Goal: Navigation & Orientation: Find specific page/section

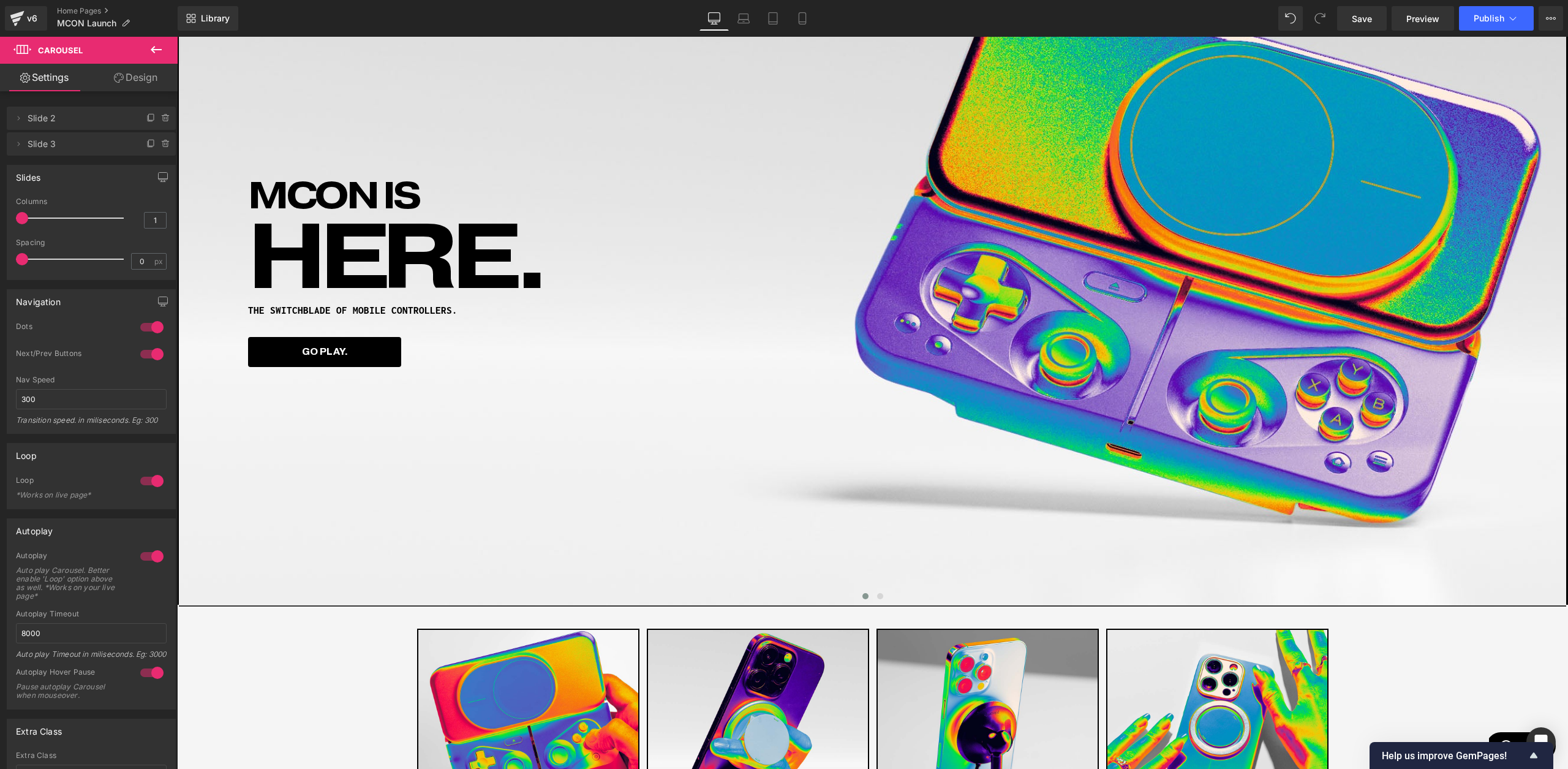
scroll to position [157, 0]
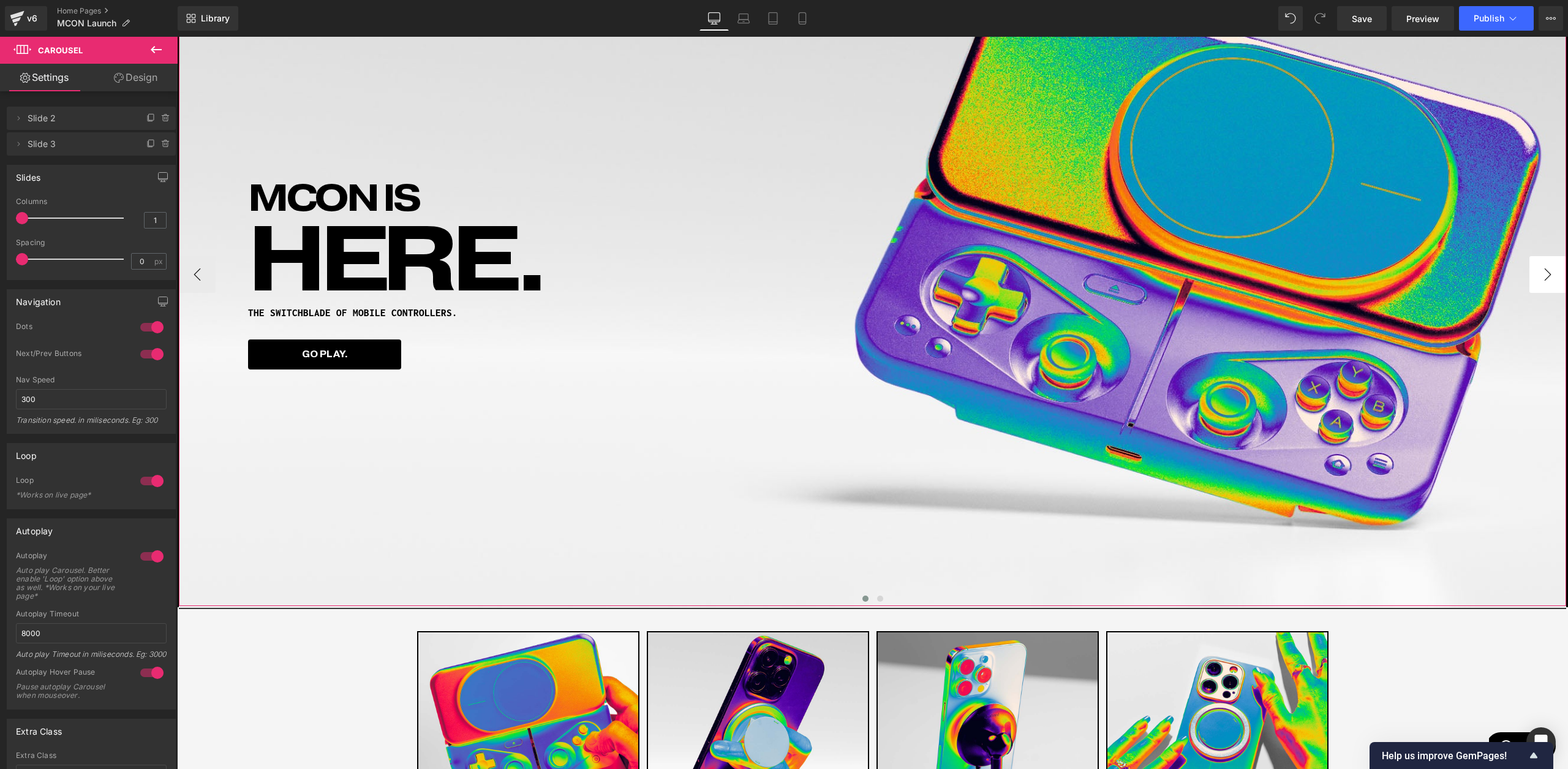
click at [1543, 281] on button "›" at bounding box center [1548, 275] width 37 height 37
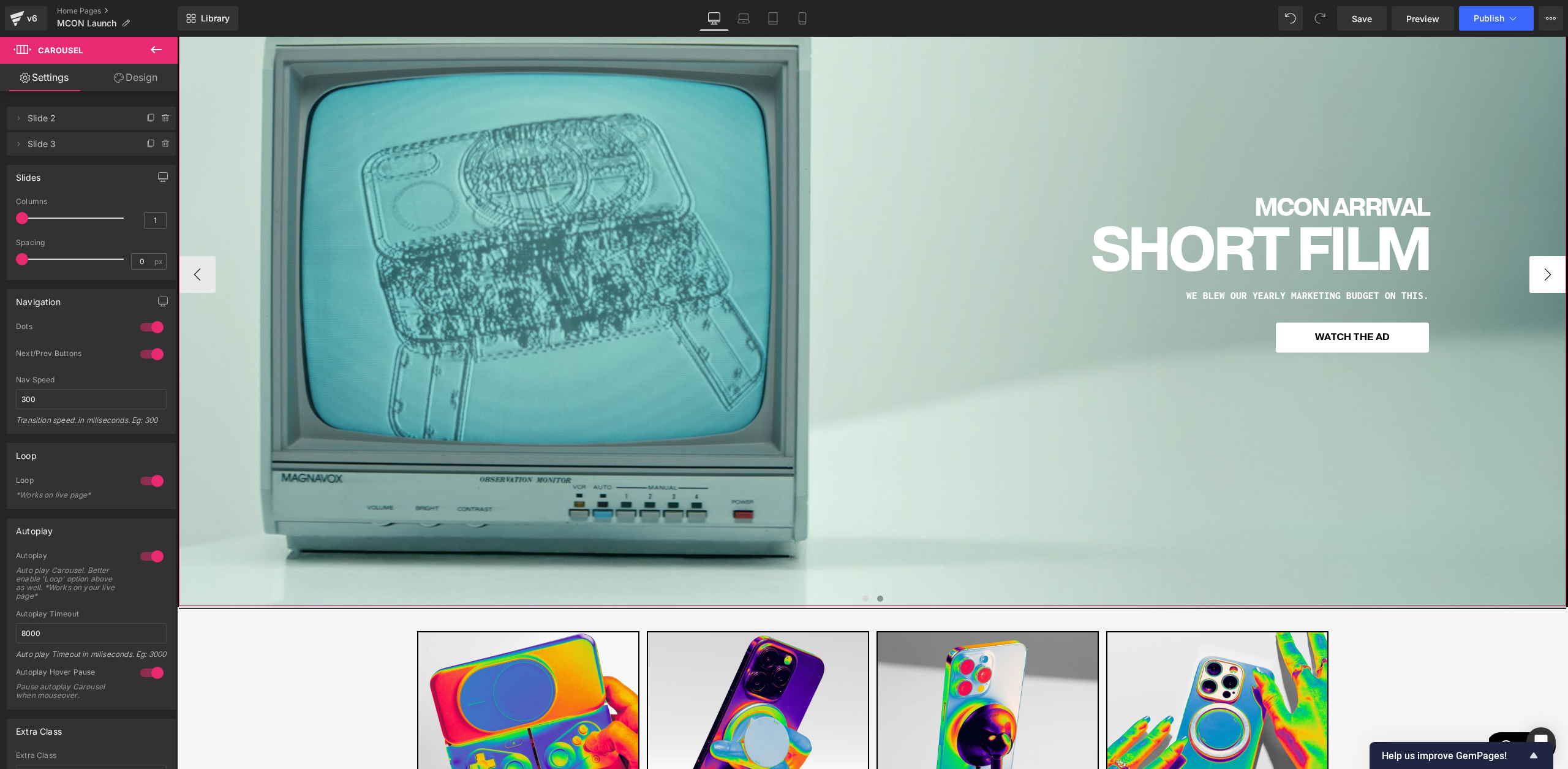
click at [1543, 281] on button "›" at bounding box center [1548, 275] width 37 height 37
click at [212, 276] on button "‹" at bounding box center [198, 275] width 37 height 37
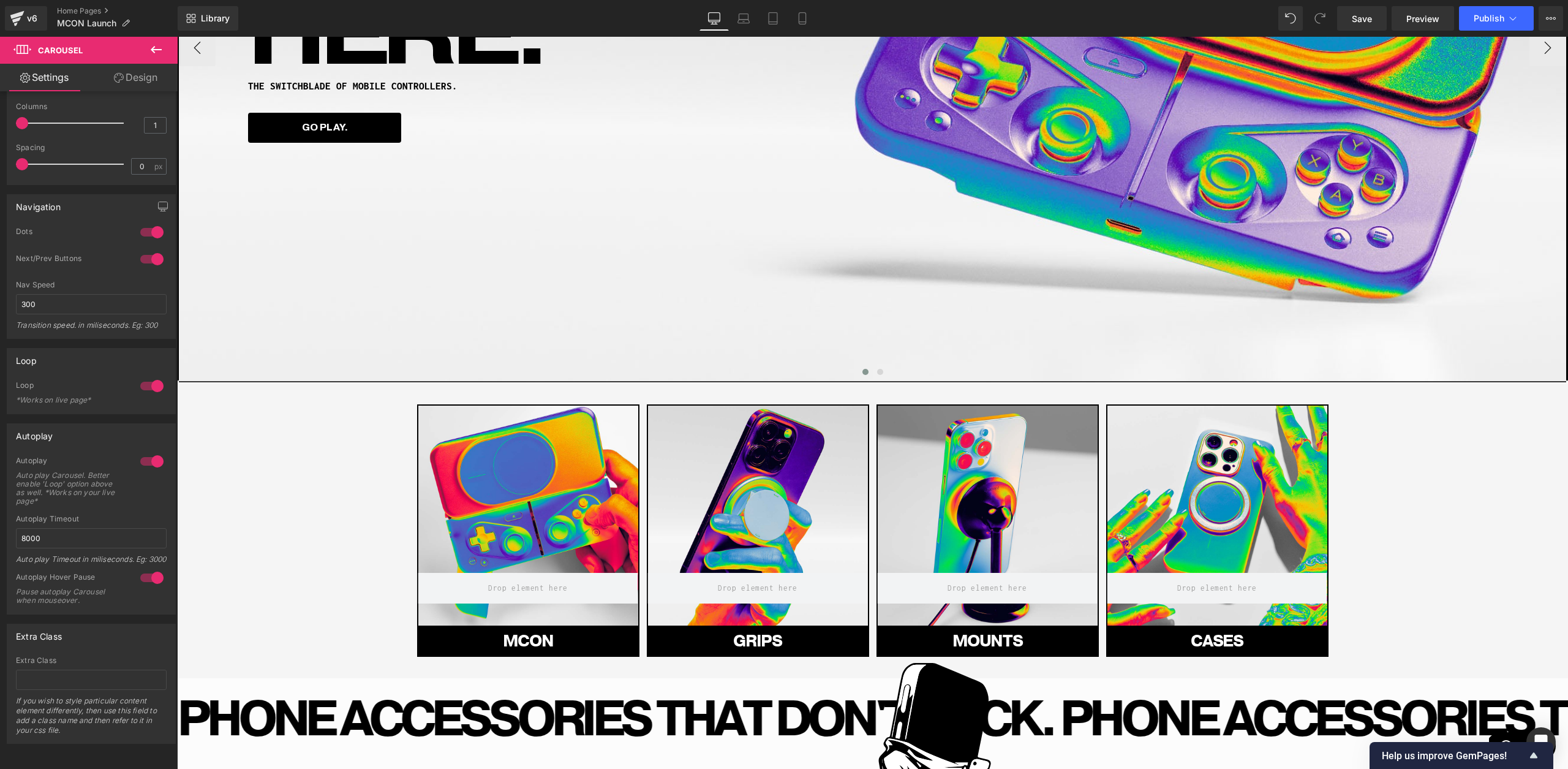
scroll to position [0, 0]
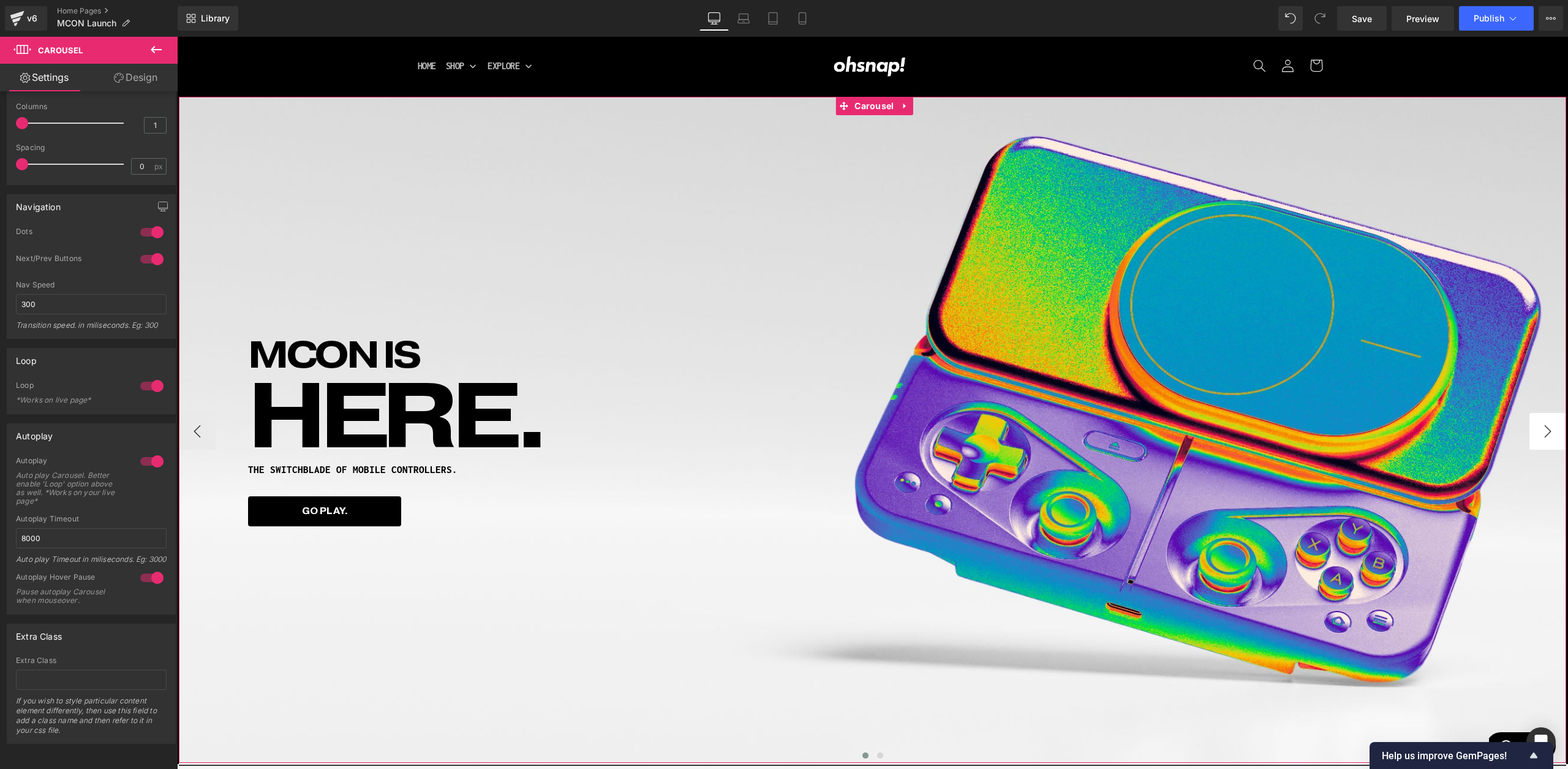
click at [1546, 432] on button "›" at bounding box center [1548, 432] width 37 height 37
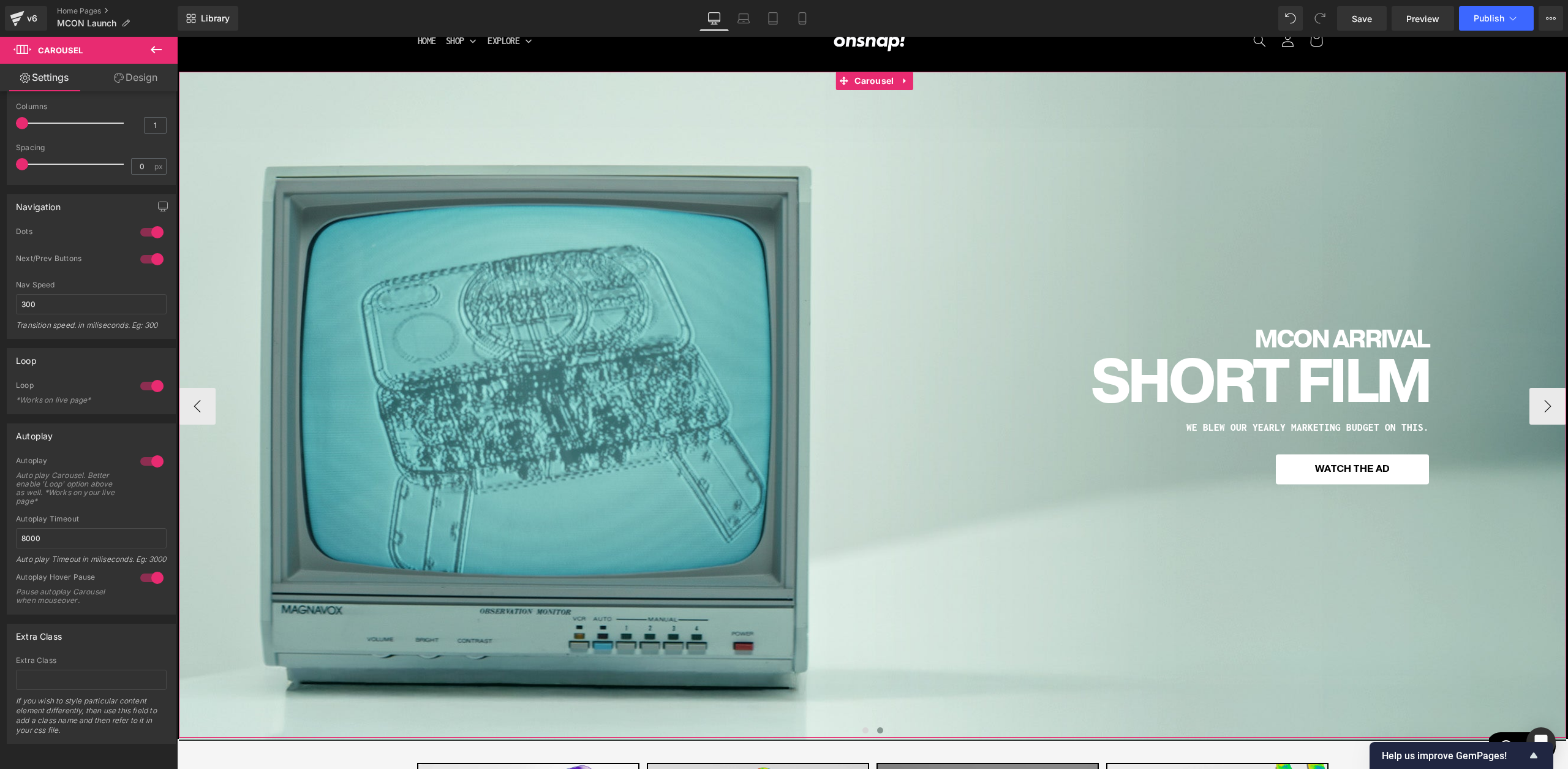
scroll to position [28, 0]
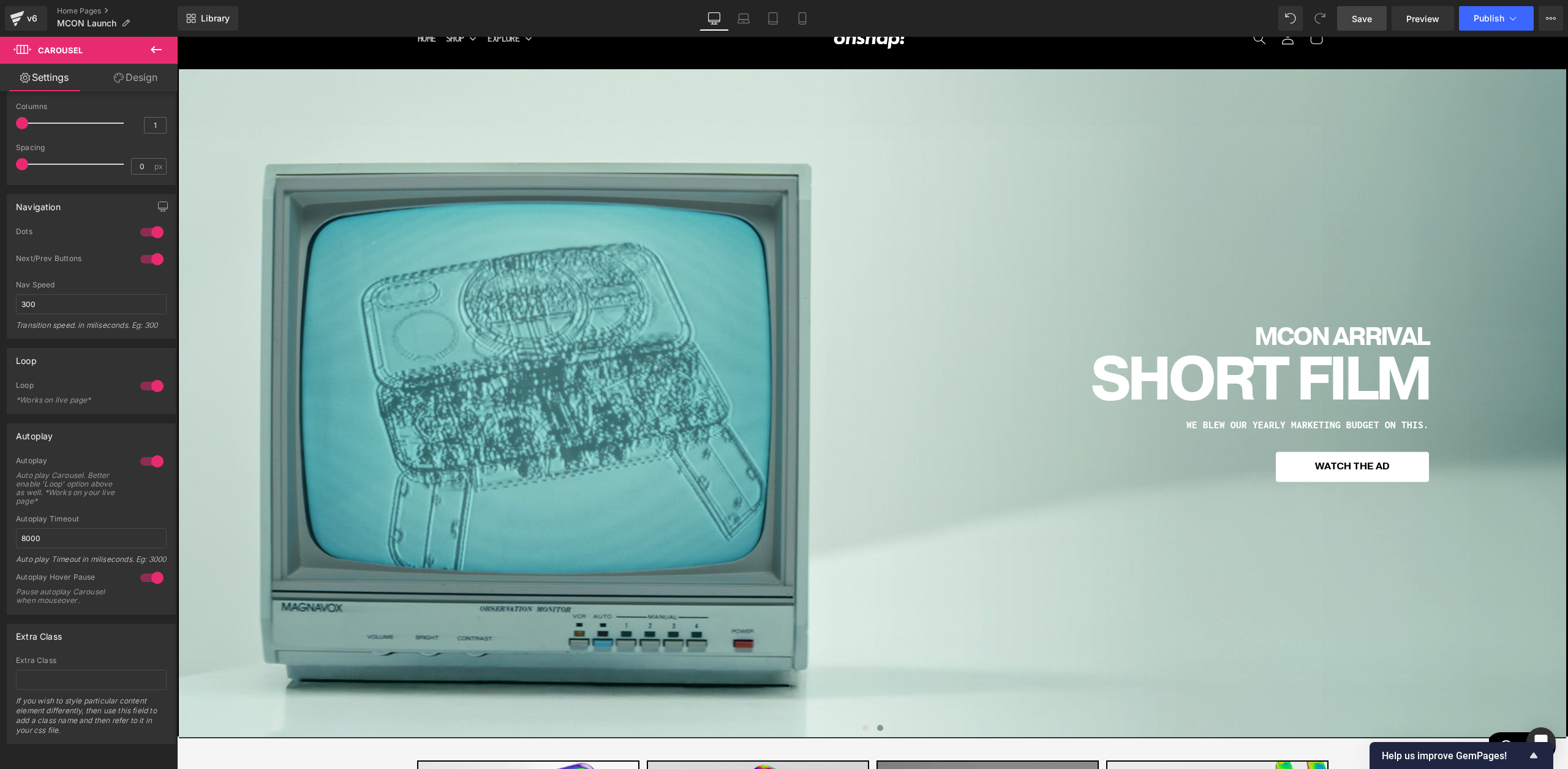
click at [1358, 17] on span "Save" at bounding box center [1362, 19] width 20 height 13
click at [1404, 16] on link "Preview" at bounding box center [1423, 19] width 63 height 25
click at [64, 10] on link "Home Pages" at bounding box center [117, 11] width 120 height 10
